Goal: Task Accomplishment & Management: Complete application form

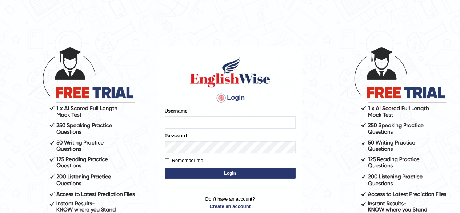
type input "[PERSON_NAME]"
drag, startPoint x: 0, startPoint y: 0, endPoint x: 203, endPoint y: 175, distance: 267.9
click at [203, 175] on button "Login" at bounding box center [230, 173] width 131 height 11
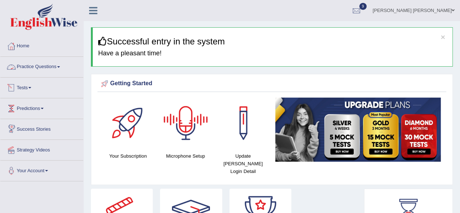
click at [60, 64] on link "Practice Questions" at bounding box center [41, 66] width 83 height 18
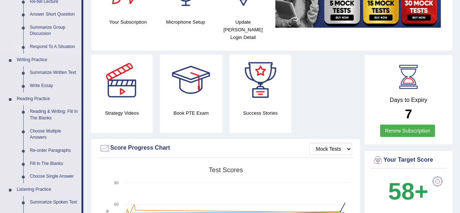
scroll to position [145, 0]
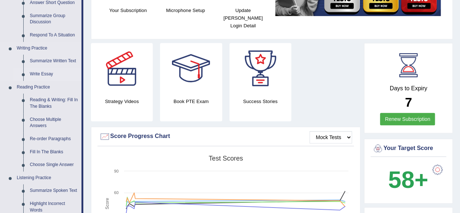
click at [43, 72] on link "Write Essay" at bounding box center [54, 74] width 55 height 13
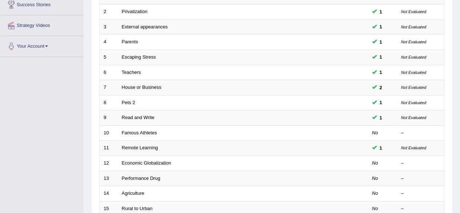
scroll to position [255, 0]
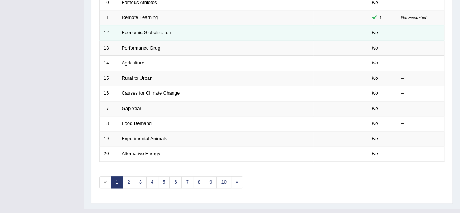
click at [156, 31] on link "Economic Globalization" at bounding box center [146, 32] width 49 height 5
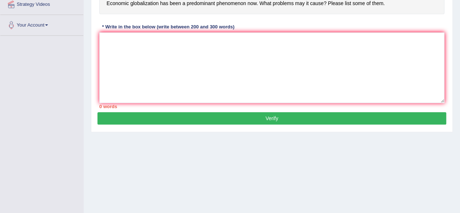
scroll to position [73, 0]
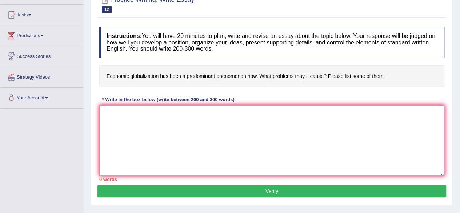
click at [200, 125] on textarea at bounding box center [271, 140] width 345 height 71
paste textarea "The growing influence of (essay topic) on our lives has sparked various debates…"
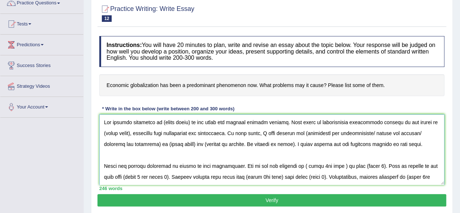
scroll to position [64, 0]
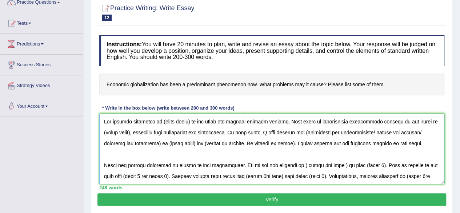
click at [160, 121] on textarea at bounding box center [271, 148] width 345 height 71
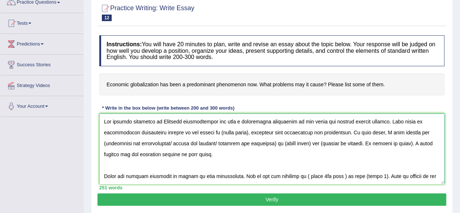
click at [301, 122] on textarea at bounding box center [271, 148] width 345 height 71
drag, startPoint x: 347, startPoint y: 135, endPoint x: 343, endPoint y: 136, distance: 3.8
click at [346, 135] on textarea at bounding box center [271, 148] width 345 height 71
drag, startPoint x: 161, startPoint y: 121, endPoint x: 311, endPoint y: 121, distance: 150.5
click at [311, 121] on textarea at bounding box center [271, 148] width 345 height 71
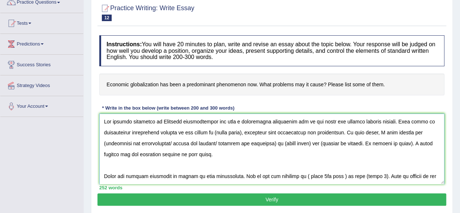
drag, startPoint x: 210, startPoint y: 132, endPoint x: 239, endPoint y: 132, distance: 28.4
click at [239, 132] on textarea at bounding box center [271, 148] width 345 height 71
paste textarea "Economic globalization has been a predominant phenomenon now"
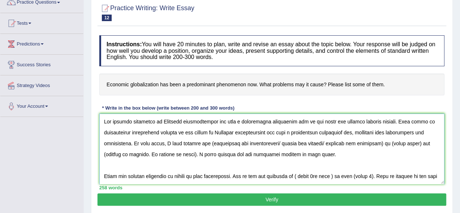
click at [428, 120] on textarea at bounding box center [271, 148] width 345 height 71
drag, startPoint x: 239, startPoint y: 142, endPoint x: 359, endPoint y: 145, distance: 120.0
click at [359, 145] on textarea at bounding box center [271, 148] width 345 height 71
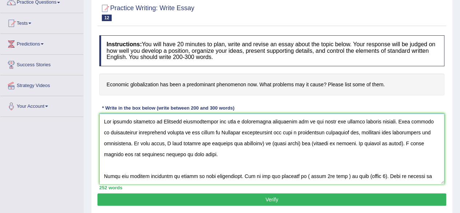
click at [294, 143] on textarea at bounding box center [271, 148] width 345 height 71
drag, startPoint x: 161, startPoint y: 121, endPoint x: 310, endPoint y: 123, distance: 149.1
click at [310, 123] on textarea at bounding box center [271, 148] width 345 height 71
drag, startPoint x: 300, startPoint y: 143, endPoint x: 327, endPoint y: 142, distance: 27.6
click at [327, 142] on textarea at bounding box center [271, 148] width 345 height 71
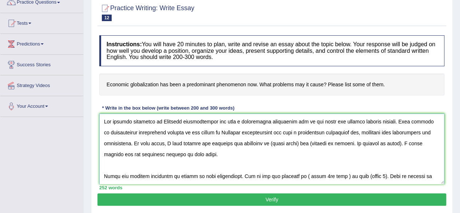
paste textarea "Economic globalization has been a predominant phenomenon now"
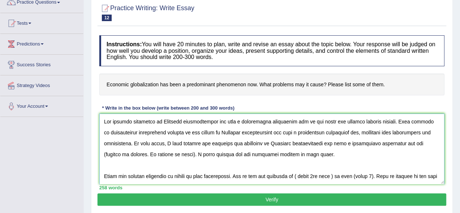
click at [157, 154] on textarea at bounding box center [271, 148] width 345 height 71
drag, startPoint x: 153, startPoint y: 155, endPoint x: 172, endPoint y: 153, distance: 18.3
click at [154, 155] on textarea at bounding box center [271, 148] width 345 height 71
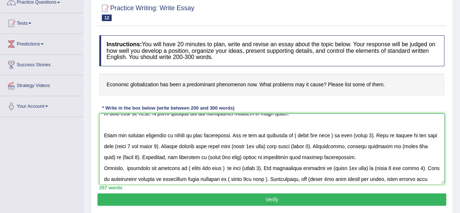
scroll to position [44, 0]
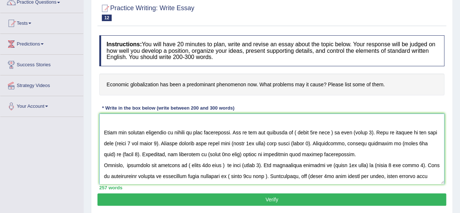
drag, startPoint x: 293, startPoint y: 132, endPoint x: 329, endPoint y: 132, distance: 36.0
click at [329, 132] on textarea at bounding box center [271, 148] width 345 height 71
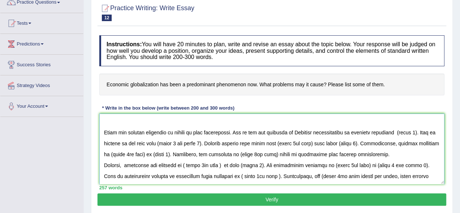
click at [393, 131] on textarea at bounding box center [271, 148] width 345 height 71
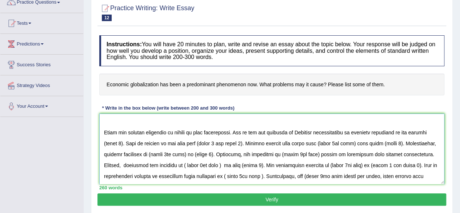
click at [122, 143] on textarea at bounding box center [271, 148] width 345 height 71
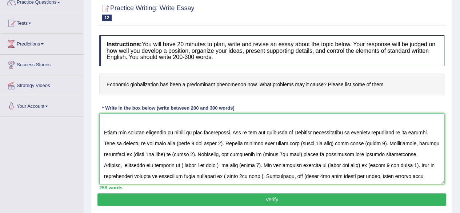
drag, startPoint x: 293, startPoint y: 131, endPoint x: 347, endPoint y: 135, distance: 54.3
click at [347, 135] on textarea at bounding box center [271, 148] width 345 height 71
click at [172, 142] on textarea at bounding box center [271, 148] width 345 height 71
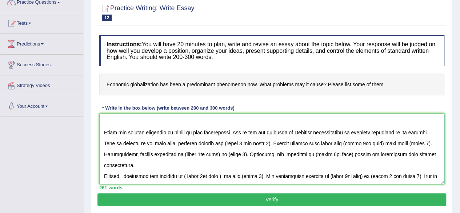
drag, startPoint x: 175, startPoint y: 141, endPoint x: 183, endPoint y: 146, distance: 9.4
click at [175, 141] on textarea at bounding box center [271, 148] width 345 height 71
click at [212, 143] on textarea at bounding box center [271, 148] width 345 height 71
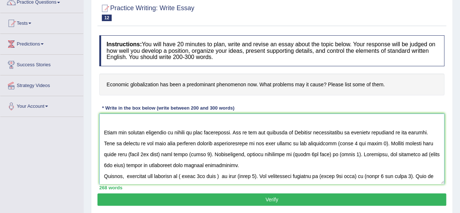
click at [318, 144] on textarea at bounding box center [271, 148] width 345 height 71
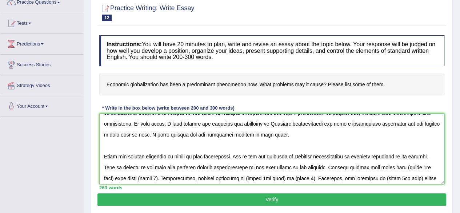
scroll to position [0, 0]
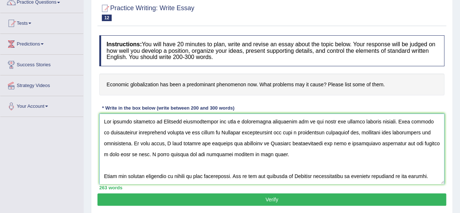
drag, startPoint x: 161, startPoint y: 121, endPoint x: 310, endPoint y: 121, distance: 149.5
click at [310, 121] on textarea at bounding box center [271, 148] width 345 height 71
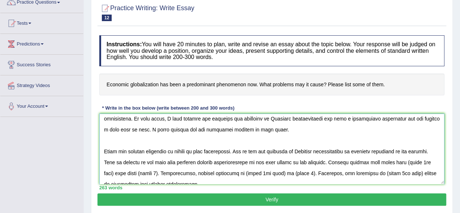
scroll to position [36, 0]
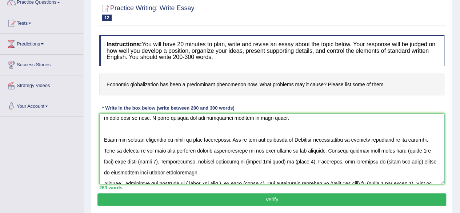
drag, startPoint x: 397, startPoint y: 149, endPoint x: 429, endPoint y: 150, distance: 32.4
click at [429, 150] on textarea at bounding box center [271, 148] width 345 height 71
paste textarea "Economic globalization has been a predominant phenomenon now"
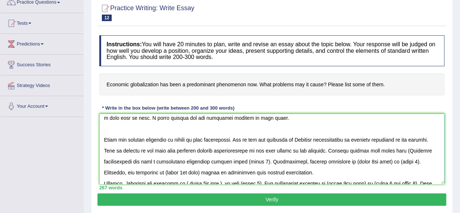
click at [397, 150] on textarea at bounding box center [271, 148] width 345 height 71
drag, startPoint x: 254, startPoint y: 161, endPoint x: 273, endPoint y: 161, distance: 18.9
click at [273, 161] on textarea at bounding box center [271, 148] width 345 height 71
click at [231, 161] on textarea at bounding box center [271, 148] width 345 height 71
drag, startPoint x: 293, startPoint y: 139, endPoint x: 345, endPoint y: 137, distance: 52.0
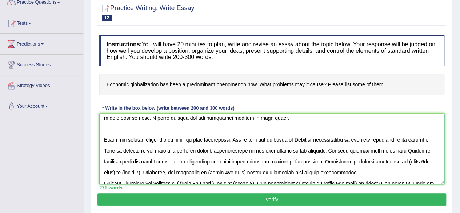
click at [345, 137] on textarea at bounding box center [271, 148] width 345 height 71
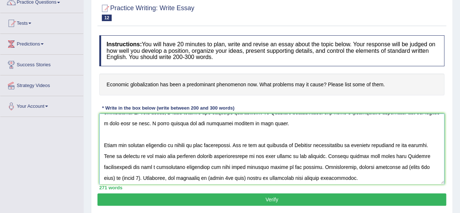
scroll to position [47, 0]
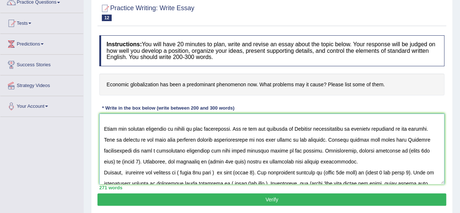
drag, startPoint x: 406, startPoint y: 149, endPoint x: 114, endPoint y: 162, distance: 292.3
click at [114, 162] on textarea at bounding box center [271, 148] width 345 height 71
paste textarea "Economic globalization"
drag, startPoint x: 138, startPoint y: 160, endPoint x: 157, endPoint y: 160, distance: 19.3
click at [157, 160] on textarea at bounding box center [271, 148] width 345 height 71
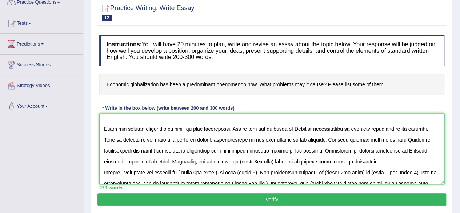
drag, startPoint x: 294, startPoint y: 129, endPoint x: 345, endPoint y: 127, distance: 51.7
click at [345, 127] on textarea at bounding box center [271, 148] width 345 height 71
drag, startPoint x: 235, startPoint y: 160, endPoint x: 268, endPoint y: 162, distance: 33.1
click at [268, 162] on textarea at bounding box center [271, 148] width 345 height 71
paste textarea "Economic globalization"
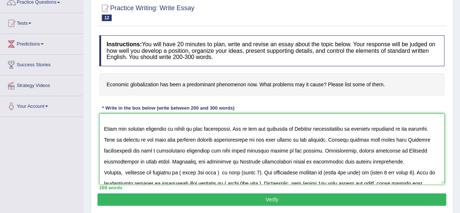
drag, startPoint x: 161, startPoint y: 171, endPoint x: 177, endPoint y: 171, distance: 16.0
click at [176, 172] on textarea at bounding box center [271, 148] width 345 height 71
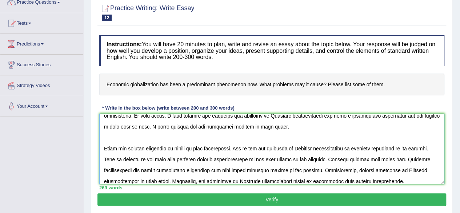
scroll to position [0, 0]
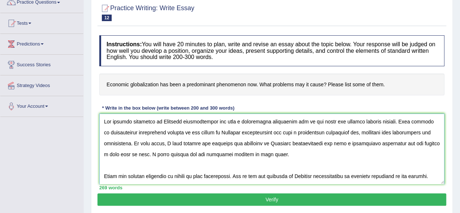
drag, startPoint x: 161, startPoint y: 120, endPoint x: 300, endPoint y: 120, distance: 139.6
click at [300, 120] on textarea at bounding box center [271, 148] width 345 height 71
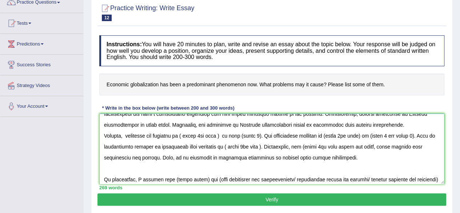
scroll to position [73, 0]
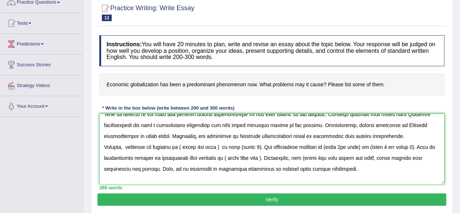
drag, startPoint x: 187, startPoint y: 147, endPoint x: 225, endPoint y: 145, distance: 38.2
click at [225, 145] on textarea at bounding box center [271, 148] width 345 height 71
paste textarea "Economic globalization has been a predominant phenomenon"
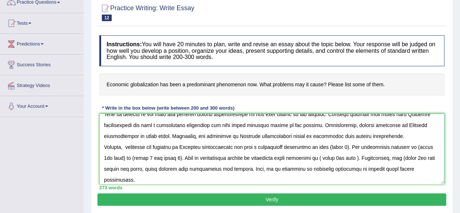
drag, startPoint x: 344, startPoint y: 146, endPoint x: 361, endPoint y: 145, distance: 17.9
click at [361, 145] on textarea at bounding box center [271, 148] width 345 height 71
drag, startPoint x: 110, startPoint y: 157, endPoint x: 143, endPoint y: 157, distance: 33.5
click at [143, 157] on textarea at bounding box center [271, 148] width 345 height 71
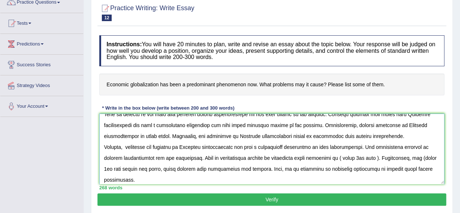
drag, startPoint x: 341, startPoint y: 158, endPoint x: 379, endPoint y: 156, distance: 37.8
click at [379, 156] on textarea at bounding box center [271, 148] width 345 height 71
click at [412, 158] on textarea at bounding box center [271, 148] width 345 height 71
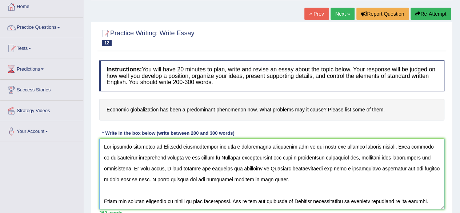
scroll to position [28, 0]
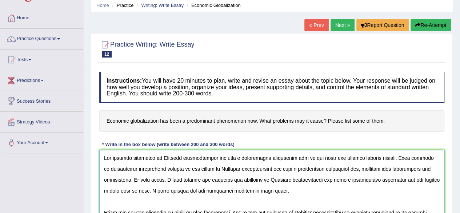
drag, startPoint x: 161, startPoint y: 156, endPoint x: 311, endPoint y: 161, distance: 149.9
click at [311, 161] on textarea at bounding box center [271, 185] width 345 height 71
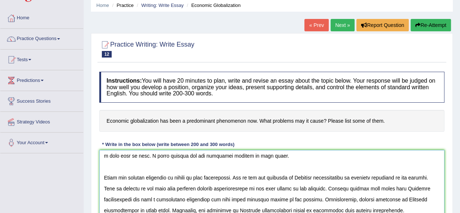
scroll to position [109, 0]
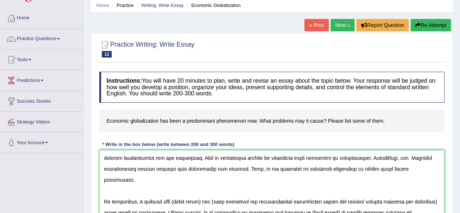
drag, startPoint x: 166, startPoint y: 201, endPoint x: 196, endPoint y: 200, distance: 29.5
click at [196, 200] on textarea at bounding box center [271, 185] width 345 height 71
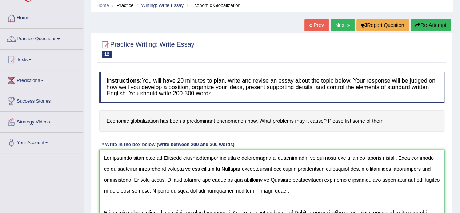
scroll to position [0, 0]
drag, startPoint x: 161, startPoint y: 158, endPoint x: 311, endPoint y: 159, distance: 149.1
click at [311, 159] on textarea at bounding box center [271, 185] width 345 height 71
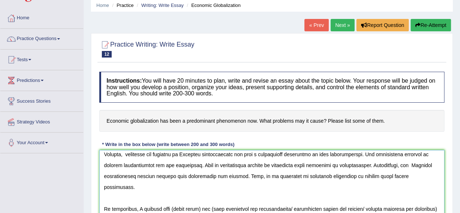
scroll to position [131, 0]
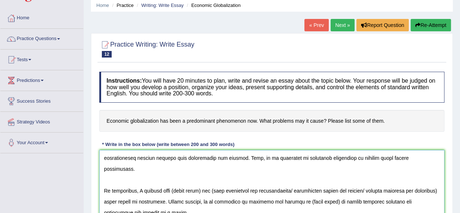
click at [168, 177] on textarea at bounding box center [271, 185] width 345 height 71
drag, startPoint x: 166, startPoint y: 179, endPoint x: 195, endPoint y: 178, distance: 29.1
click at [195, 178] on textarea at bounding box center [271, 185] width 345 height 71
paste textarea "Economic globalization has been a predominant phenomenon now"
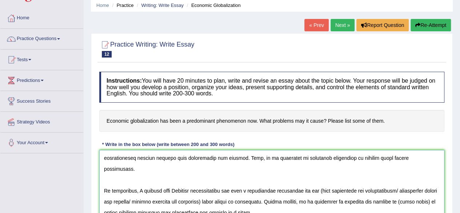
click at [328, 179] on textarea at bounding box center [271, 185] width 345 height 71
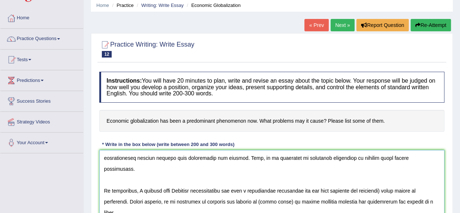
click at [393, 179] on textarea at bounding box center [271, 185] width 345 height 71
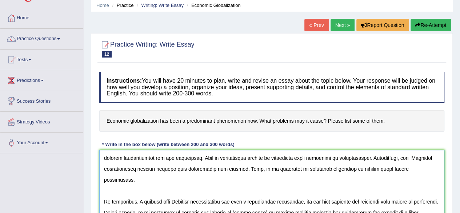
scroll to position [64, 0]
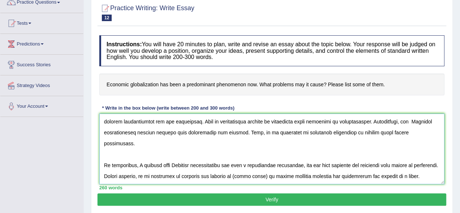
drag, startPoint x: 167, startPoint y: 141, endPoint x: 306, endPoint y: 145, distance: 139.0
click at [306, 145] on textarea at bounding box center [271, 148] width 345 height 71
drag, startPoint x: 260, startPoint y: 153, endPoint x: 289, endPoint y: 153, distance: 28.7
click at [289, 153] on textarea at bounding box center [271, 148] width 345 height 71
paste textarea "Economic globalization has been a predominant phenomenon"
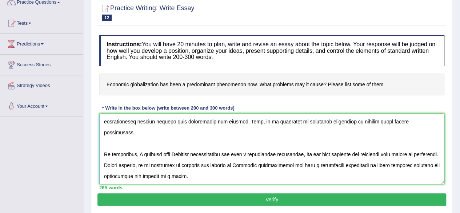
drag, startPoint x: 239, startPoint y: 165, endPoint x: 242, endPoint y: 166, distance: 3.7
click at [239, 166] on textarea at bounding box center [271, 148] width 345 height 71
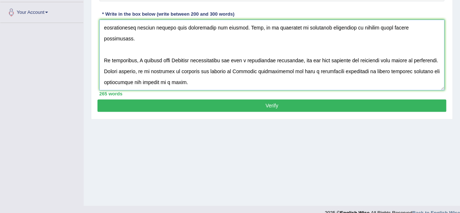
scroll to position [169, 0]
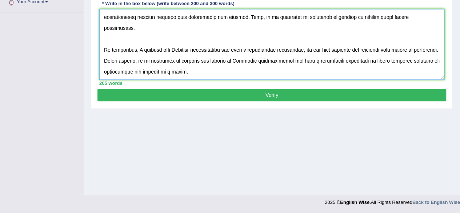
type textarea "The growing influence of Economic globalization has been a predominant phenomen…"
click at [283, 91] on button "Verify" at bounding box center [271, 95] width 349 height 12
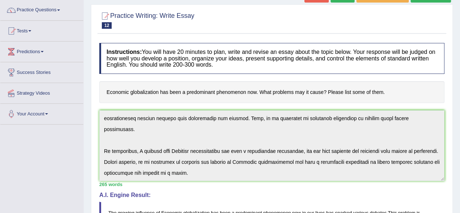
scroll to position [0, 0]
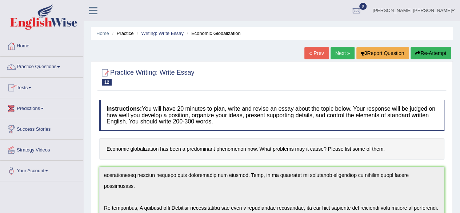
click at [340, 51] on link "Next »" at bounding box center [343, 53] width 24 height 12
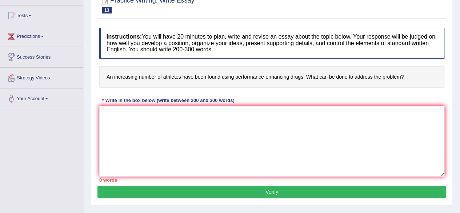
scroll to position [73, 0]
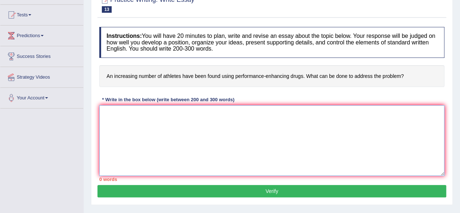
click at [192, 116] on textarea at bounding box center [271, 140] width 345 height 71
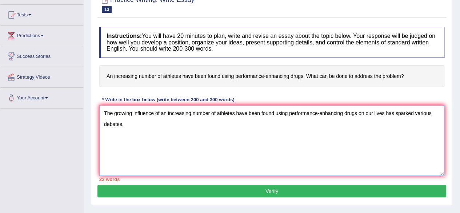
click at [126, 128] on textarea "The growing influence of an increasing number of athletes have been found using…" at bounding box center [271, 140] width 345 height 71
click at [164, 126] on textarea "The growing influence of an increasing number of athletes have been found using…" at bounding box center [271, 140] width 345 height 71
click at [176, 124] on textarea "The growing influence of an increasing number of athletes have been found using…" at bounding box center [271, 140] width 345 height 71
click at [281, 125] on textarea "The growing influence of an increasing number of athletes have been found using…" at bounding box center [271, 140] width 345 height 71
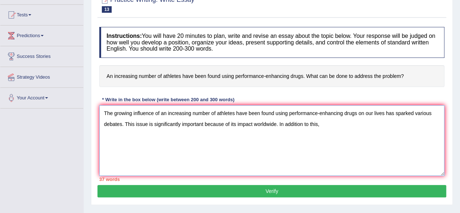
drag, startPoint x: 161, startPoint y: 112, endPoint x: 357, endPoint y: 113, distance: 196.0
click at [357, 113] on textarea "The growing influence of an increasing number of athletes have been found using…" at bounding box center [271, 140] width 345 height 71
click at [325, 127] on textarea "The growing influence of an increasing number of athletes have been found using…" at bounding box center [271, 140] width 345 height 71
paste textarea "an increasing number of athletes have been found using performance-enhancing dr…"
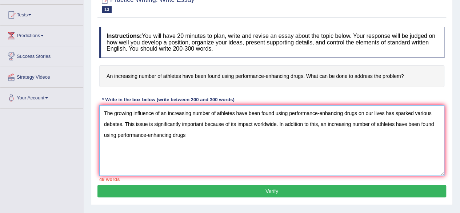
drag, startPoint x: 199, startPoint y: 136, endPoint x: 203, endPoint y: 139, distance: 4.2
click at [200, 137] on textarea "The growing influence of an increasing number of athletes have been found using…" at bounding box center [271, 140] width 345 height 71
click at [226, 135] on textarea "The growing influence of an increasing number of athletes have been found using…" at bounding box center [271, 140] width 345 height 71
click at [305, 133] on textarea "The growing influence of an increasing number of athletes have been found using…" at bounding box center [271, 140] width 345 height 71
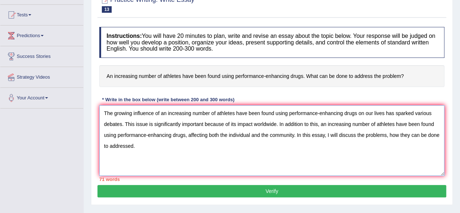
click at [139, 149] on textarea "The growing influence of an increasing number of athletes have been found using…" at bounding box center [271, 140] width 345 height 71
click at [321, 139] on textarea "The growing influence of an increasing number of athletes have been found using…" at bounding box center [271, 140] width 345 height 71
click at [160, 147] on textarea "The growing influence of an increasing number of athletes have been found using…" at bounding box center [271, 140] width 345 height 71
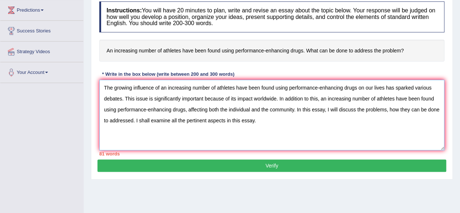
scroll to position [96, 0]
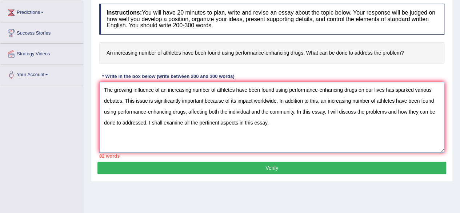
drag, startPoint x: 268, startPoint y: 123, endPoint x: 274, endPoint y: 123, distance: 5.8
click at [273, 123] on textarea "The growing influence of an increasing number of athletes have been found using…" at bounding box center [271, 117] width 345 height 71
click at [311, 126] on textarea "The growing influence of an increasing number of athletes have been found using…" at bounding box center [271, 117] width 345 height 71
click at [315, 140] on textarea "The growing influence of an increasing number of athletes have been found using…" at bounding box center [271, 117] width 345 height 71
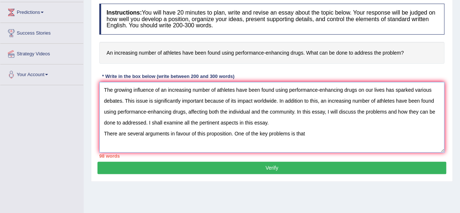
click at [312, 136] on textarea "The growing influence of an increasing number of athletes have been found using…" at bounding box center [271, 117] width 345 height 71
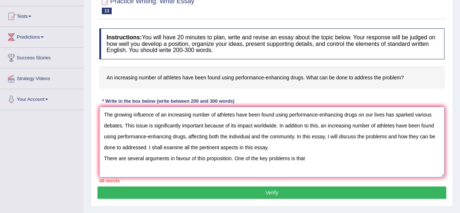
scroll to position [60, 0]
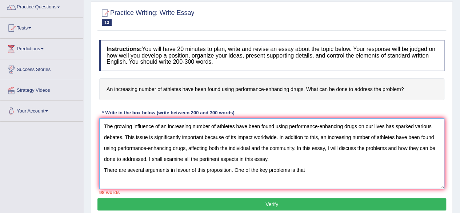
drag, startPoint x: 161, startPoint y: 125, endPoint x: 357, endPoint y: 126, distance: 195.3
click at [357, 126] on textarea "The growing influence of an increasing number of athletes have been found using…" at bounding box center [271, 153] width 345 height 71
click at [313, 168] on textarea "The growing influence of an increasing number of athletes have been found using…" at bounding box center [271, 153] width 345 height 71
paste textarea "an increasing number of athletes have been found using performance-enhancing dr…"
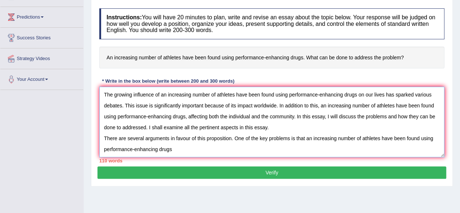
scroll to position [132, 0]
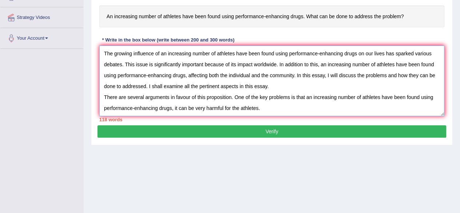
click at [266, 109] on textarea "The growing influence of an increasing number of athletes have been found using…" at bounding box center [271, 80] width 345 height 71
click at [340, 108] on textarea "The growing influence of an increasing number of athletes have been found using…" at bounding box center [271, 80] width 345 height 71
click at [344, 105] on textarea "The growing influence of an increasing number of athletes have been found using…" at bounding box center [271, 80] width 345 height 71
click at [345, 106] on textarea "The growing influence of an increasing number of athletes have been found using…" at bounding box center [271, 80] width 345 height 71
click at [419, 107] on textarea "The growing influence of an increasing number of athletes have been found using…" at bounding box center [271, 80] width 345 height 71
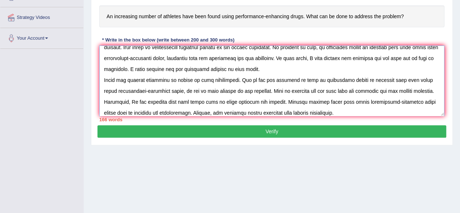
scroll to position [28, 0]
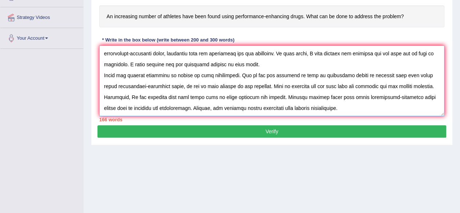
click at [350, 104] on textarea at bounding box center [271, 80] width 345 height 71
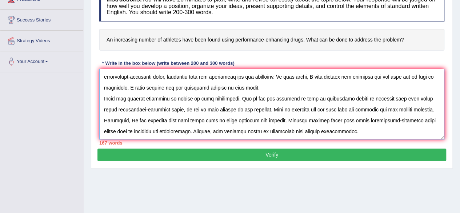
scroll to position [33, 0]
click at [368, 120] on textarea at bounding box center [271, 104] width 345 height 71
click at [364, 120] on textarea at bounding box center [271, 104] width 345 height 71
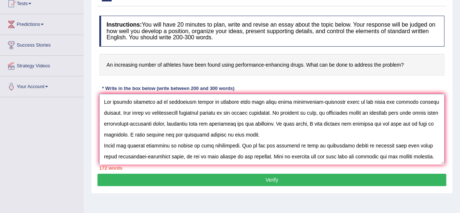
scroll to position [73, 0]
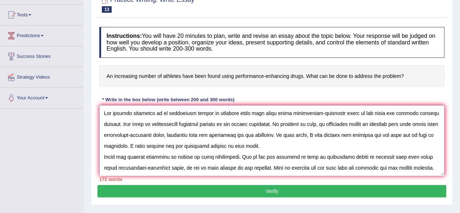
drag, startPoint x: 217, startPoint y: 113, endPoint x: 356, endPoint y: 112, distance: 138.2
click at [356, 112] on textarea at bounding box center [271, 140] width 345 height 71
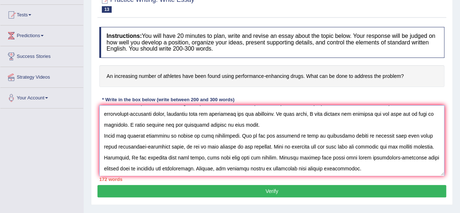
scroll to position [55, 0]
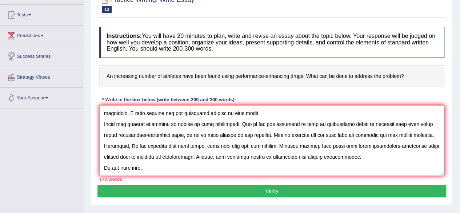
click at [153, 147] on textarea at bounding box center [271, 140] width 345 height 71
paste textarea "athletes have been found using performance-enhancing drugs"
click at [148, 147] on textarea at bounding box center [271, 140] width 345 height 71
click at [299, 147] on textarea at bounding box center [271, 140] width 345 height 71
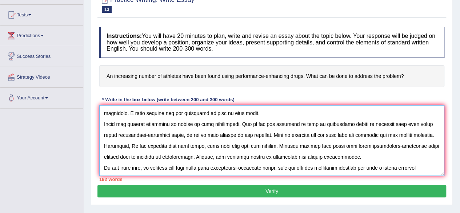
click at [424, 147] on textarea at bounding box center [271, 140] width 345 height 71
click at [431, 145] on textarea at bounding box center [271, 140] width 345 height 71
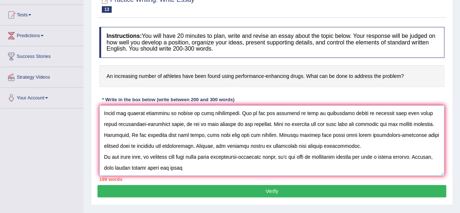
click at [208, 154] on textarea at bounding box center [271, 140] width 345 height 71
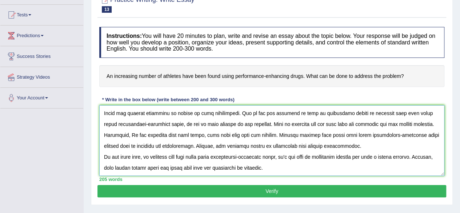
click at [301, 159] on textarea at bounding box center [271, 140] width 345 height 71
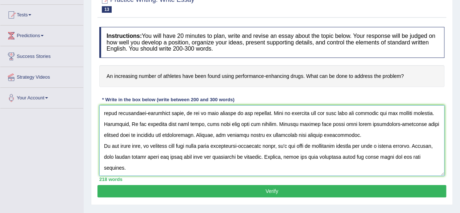
scroll to position [61, 0]
click at [141, 172] on textarea at bounding box center [271, 140] width 345 height 71
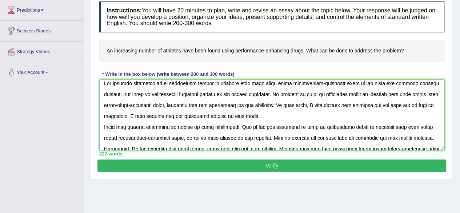
scroll to position [0, 0]
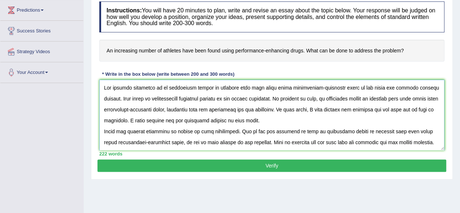
drag, startPoint x: 161, startPoint y: 87, endPoint x: 356, endPoint y: 90, distance: 194.6
click at [356, 90] on textarea at bounding box center [271, 115] width 345 height 71
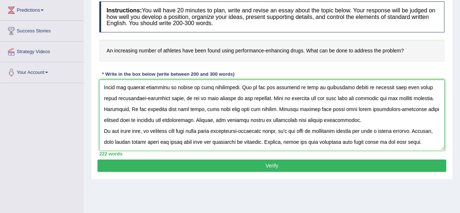
scroll to position [87, 0]
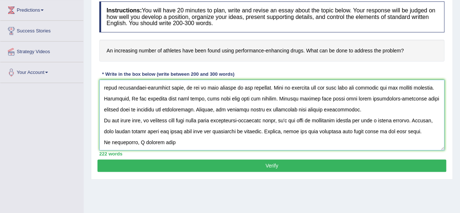
click at [173, 117] on textarea at bounding box center [271, 115] width 345 height 71
paste textarea "an increasing number of athletes have been found using performance-enhancing dr…"
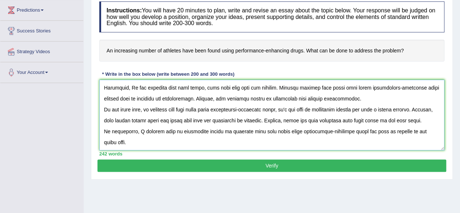
click at [131, 131] on textarea at bounding box center [271, 115] width 345 height 71
click at [205, 134] on textarea at bounding box center [271, 115] width 345 height 71
click at [222, 133] on textarea at bounding box center [271, 115] width 345 height 71
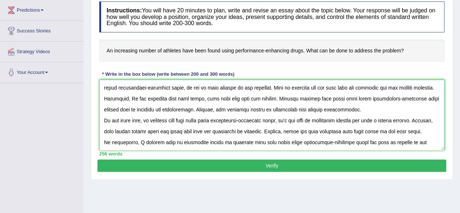
scroll to position [98, 0]
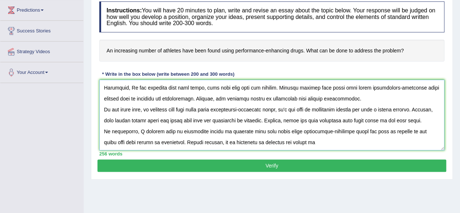
drag, startPoint x: 167, startPoint y: 108, endPoint x: 362, endPoint y: 110, distance: 194.6
click at [362, 110] on textarea at bounding box center [271, 115] width 345 height 71
click at [330, 124] on textarea at bounding box center [271, 115] width 345 height 71
paste textarea "an increasing number of athletes have been found using performance-enhancing dr…"
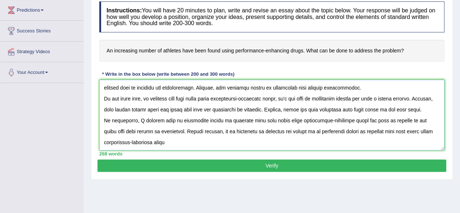
click at [214, 132] on textarea at bounding box center [271, 115] width 345 height 71
click at [252, 131] on textarea at bounding box center [271, 115] width 345 height 71
click at [312, 151] on div "280 words" at bounding box center [271, 153] width 345 height 7
click at [299, 131] on textarea at bounding box center [271, 115] width 345 height 71
click at [350, 132] on textarea at bounding box center [271, 115] width 345 height 71
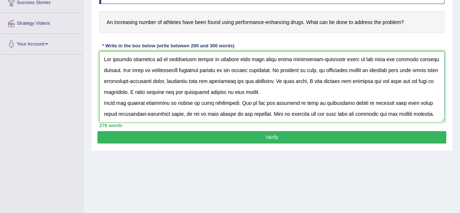
scroll to position [135, 0]
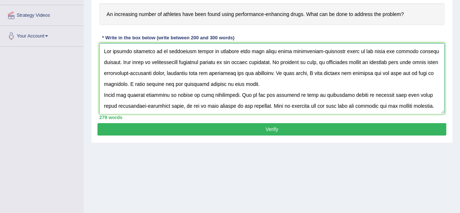
type textarea "The growing influence of an increasing number of athletes have been found using…"
click at [310, 128] on button "Verify" at bounding box center [271, 129] width 349 height 12
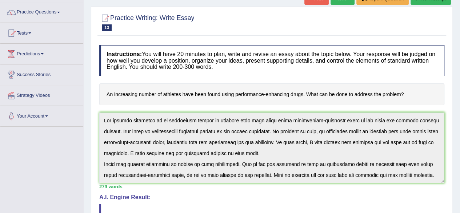
scroll to position [0, 0]
